Goal: Browse casually

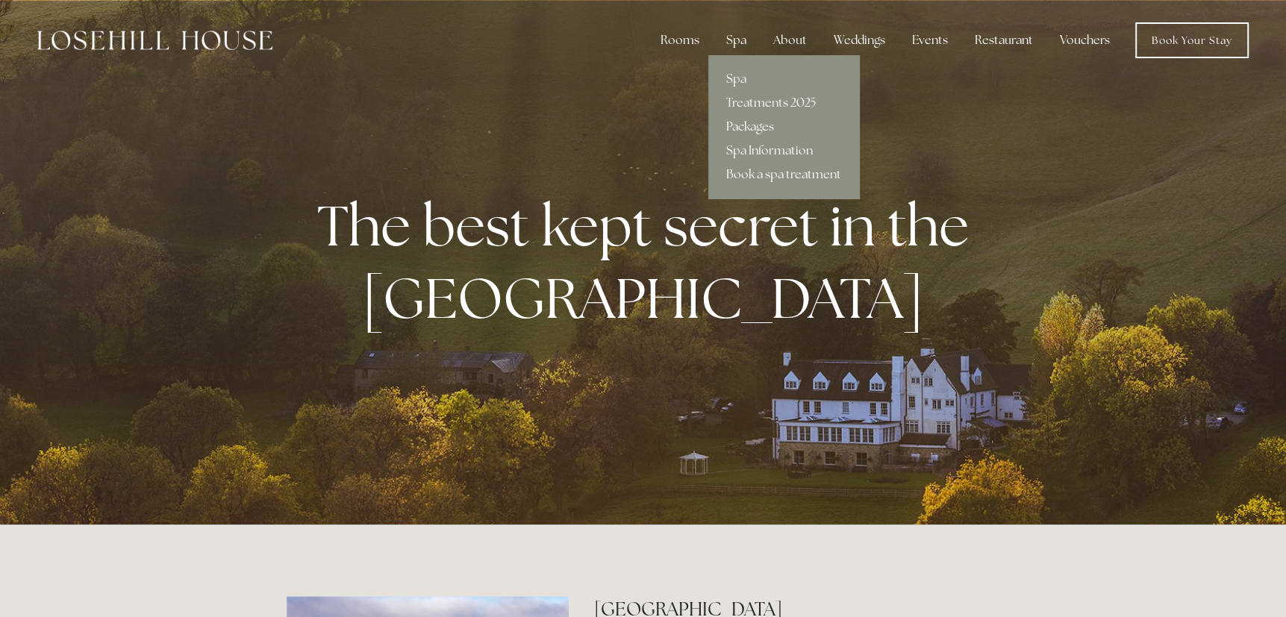
click at [739, 125] on link "Packages" at bounding box center [783, 127] width 151 height 24
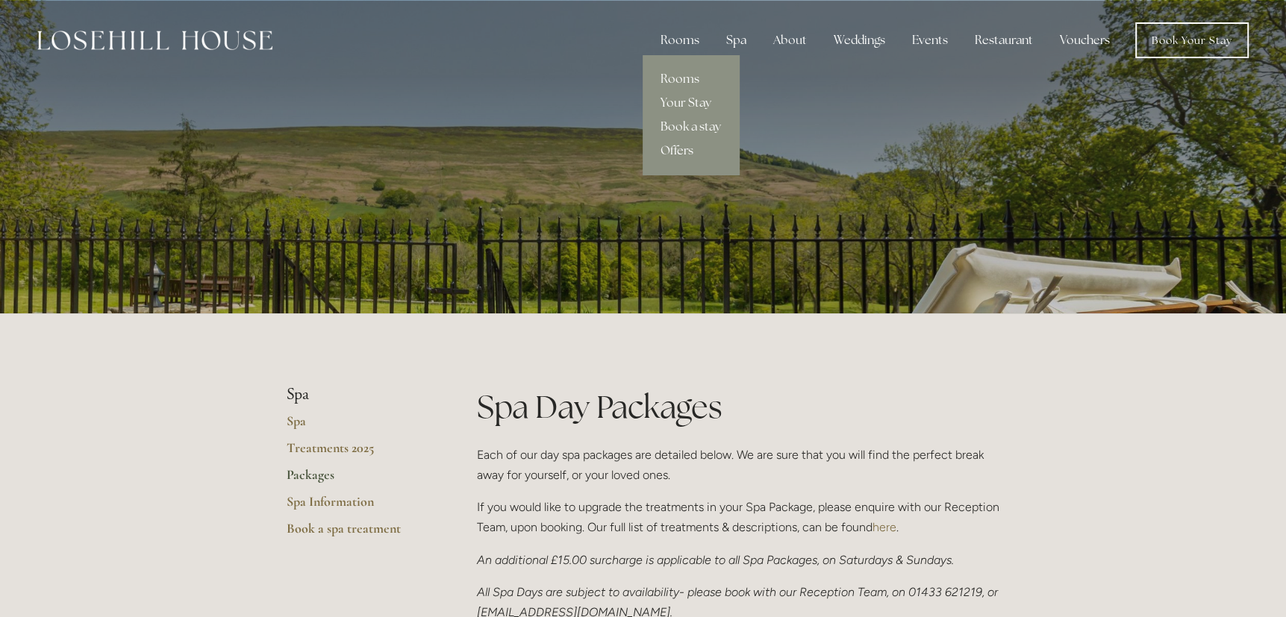
click at [671, 151] on link "Offers" at bounding box center [691, 151] width 96 height 24
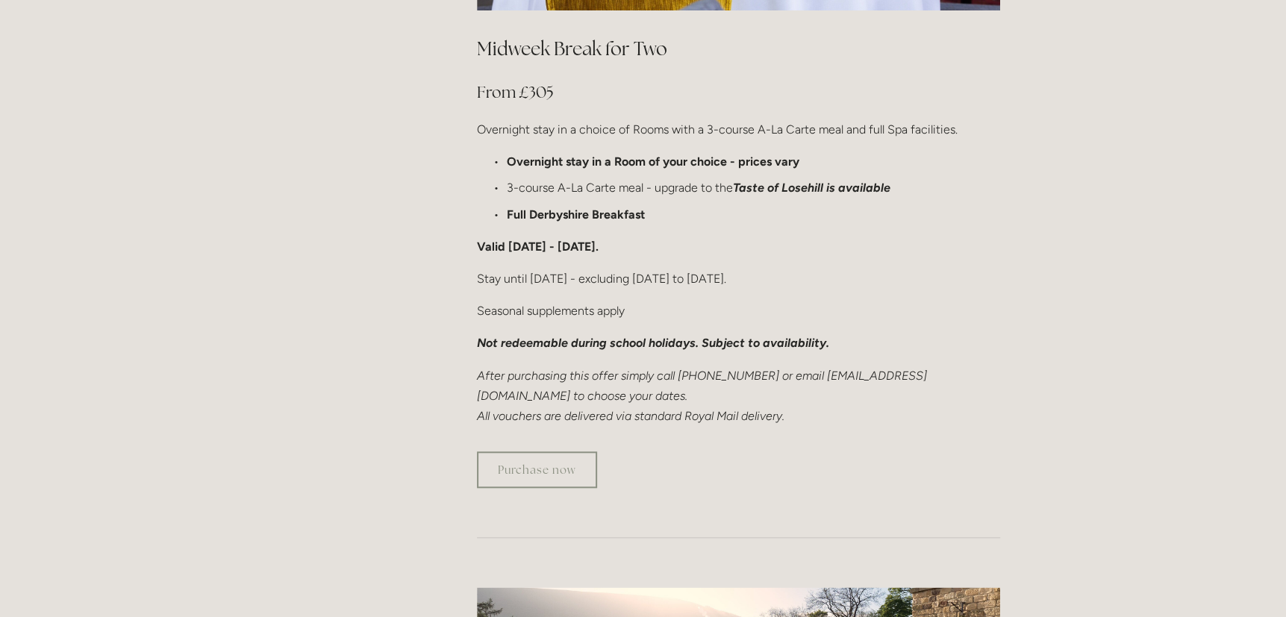
scroll to position [970, 0]
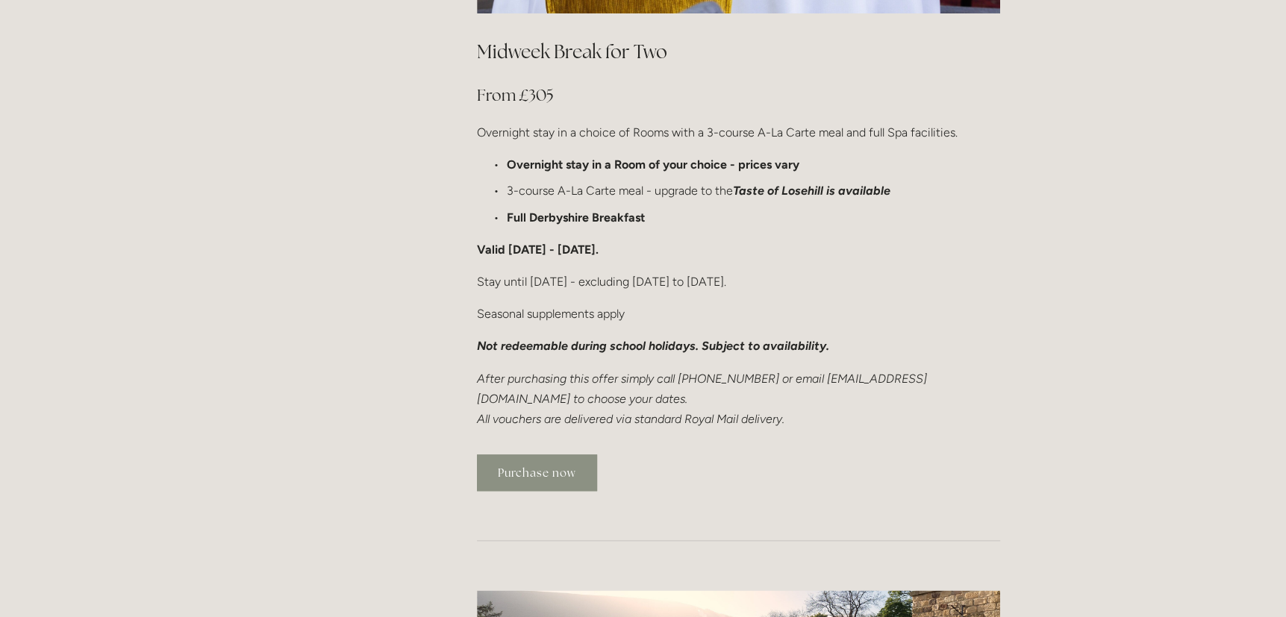
click at [536, 455] on link "Purchase now" at bounding box center [537, 473] width 120 height 37
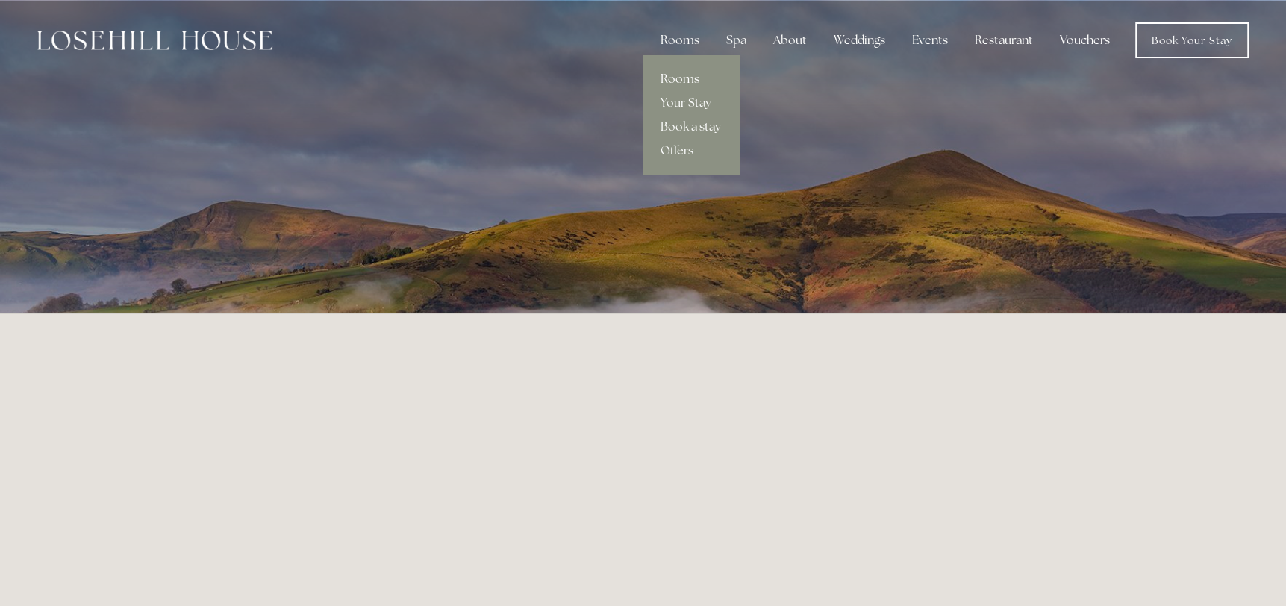
click at [683, 76] on link "Rooms" at bounding box center [691, 79] width 96 height 24
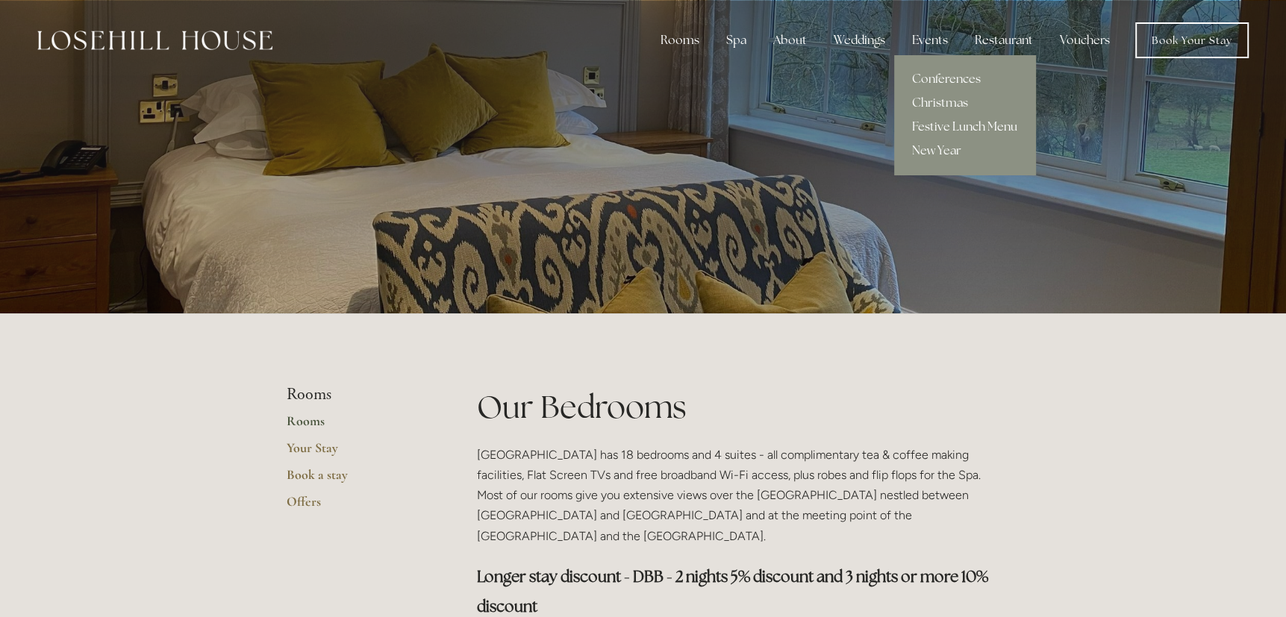
click at [955, 132] on link "Festive Lunch Menu" at bounding box center [964, 127] width 141 height 24
